Goal: Transaction & Acquisition: Purchase product/service

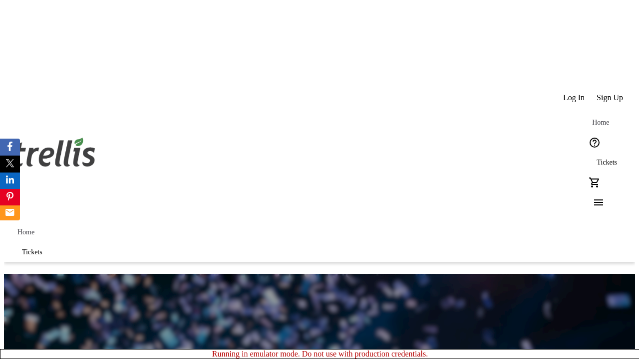
click at [611, 93] on span "Sign Up" at bounding box center [610, 97] width 26 height 9
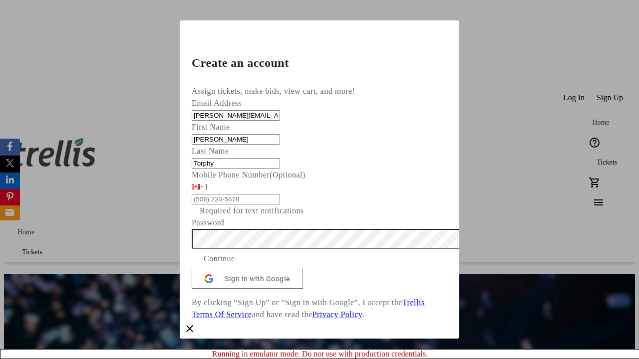
click at [235, 265] on span "Continue" at bounding box center [219, 259] width 31 height 12
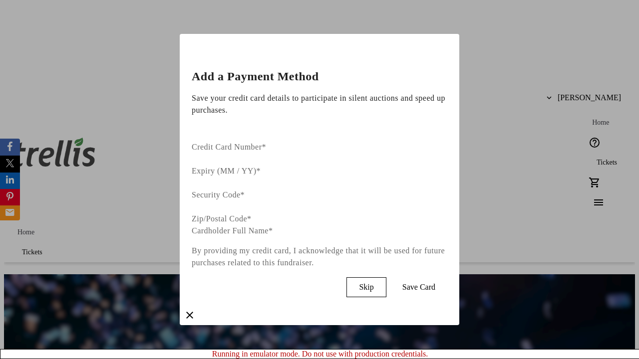
click at [373, 283] on span "Skip" at bounding box center [366, 287] width 14 height 9
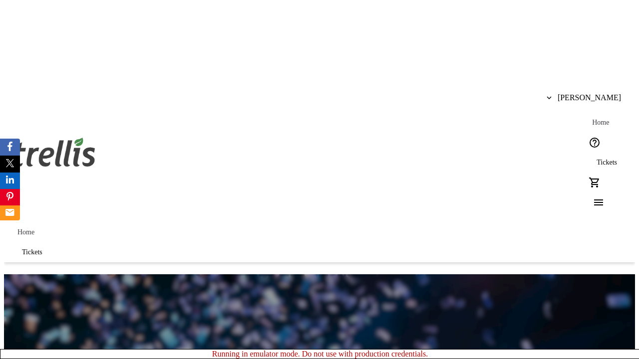
click at [597, 159] on span "Tickets" at bounding box center [607, 163] width 20 height 8
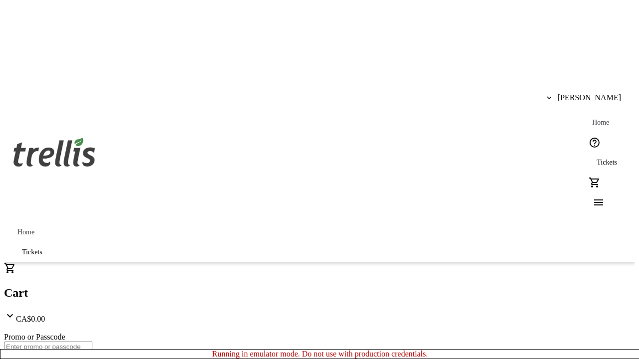
type input "1"
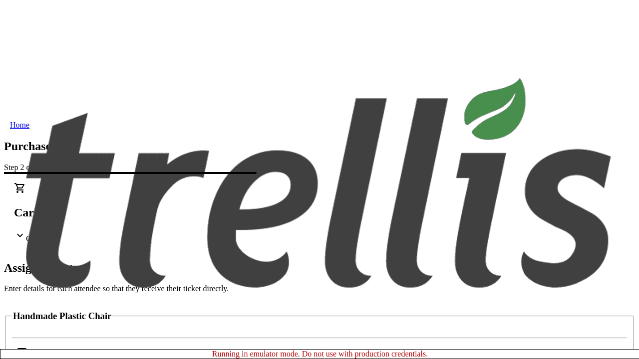
scroll to position [60, 0]
